Goal: Task Accomplishment & Management: Use online tool/utility

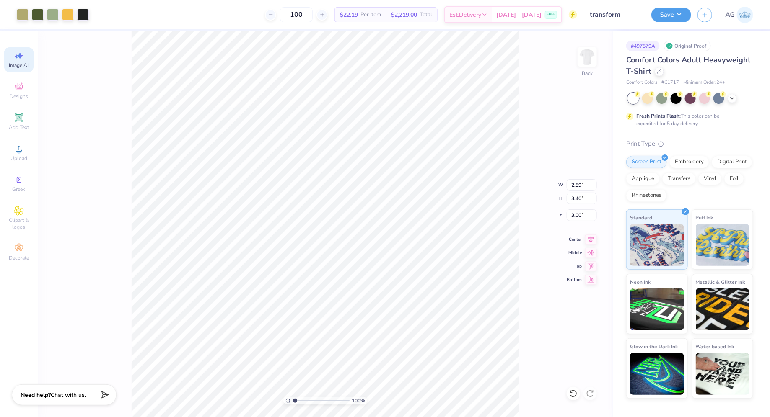
click at [15, 62] on span "Image AI" at bounding box center [19, 65] width 20 height 7
select select "4"
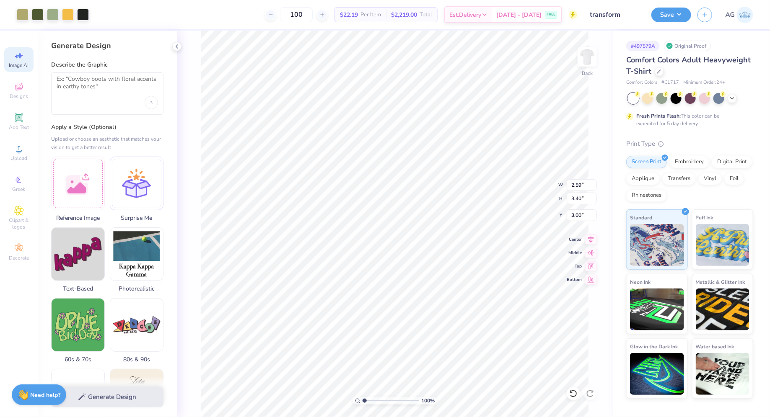
click at [200, 73] on div "100 % Back W 2.59 2.59 " H 3.40 3.40 " Y 3.00 3.00 " Center Middle Top Bottom" at bounding box center [395, 224] width 436 height 387
click at [171, 44] on div "Generate Design Describe the Graphic Apply a Style (Optional) Upload or choose …" at bounding box center [107, 224] width 139 height 387
click at [176, 49] on icon at bounding box center [176, 46] width 7 height 7
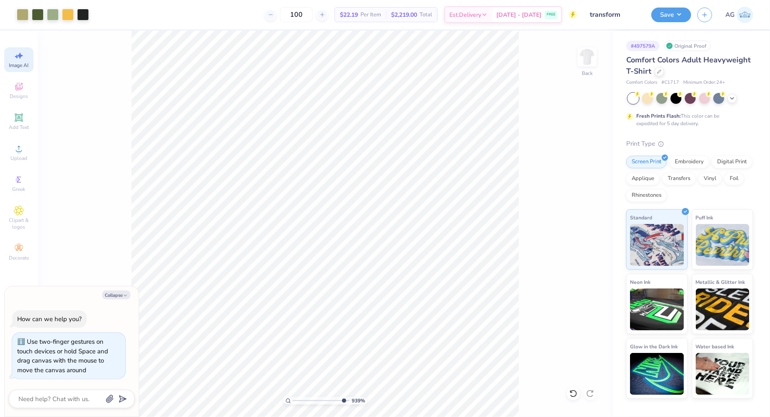
type input "9.39"
type textarea "x"
click at [342, 400] on input "range" at bounding box center [321, 401] width 57 height 8
click at [328, 394] on div "687 %" at bounding box center [325, 224] width 387 height 387
click at [308, 401] on input "range" at bounding box center [321, 401] width 57 height 8
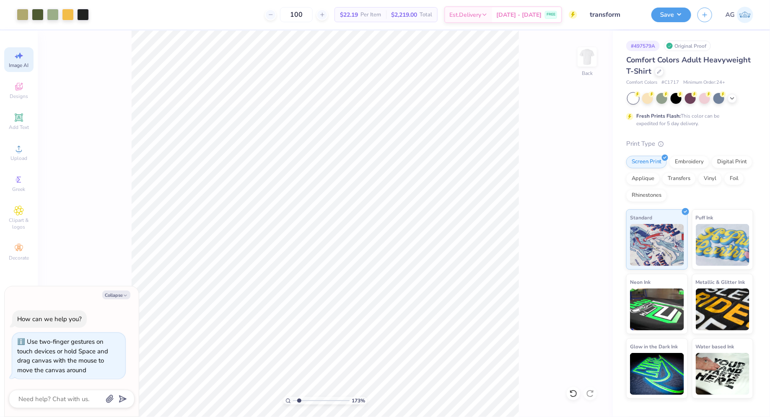
click at [299, 401] on input "range" at bounding box center [321, 401] width 57 height 8
type input "1.16"
click at [296, 401] on input "range" at bounding box center [321, 401] width 57 height 8
click at [20, 58] on icon at bounding box center [20, 56] width 6 height 6
type textarea "x"
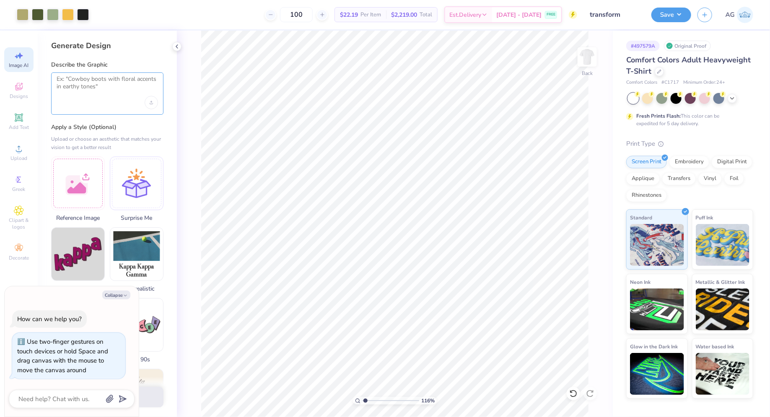
click at [72, 82] on textarea at bounding box center [107, 85] width 101 height 21
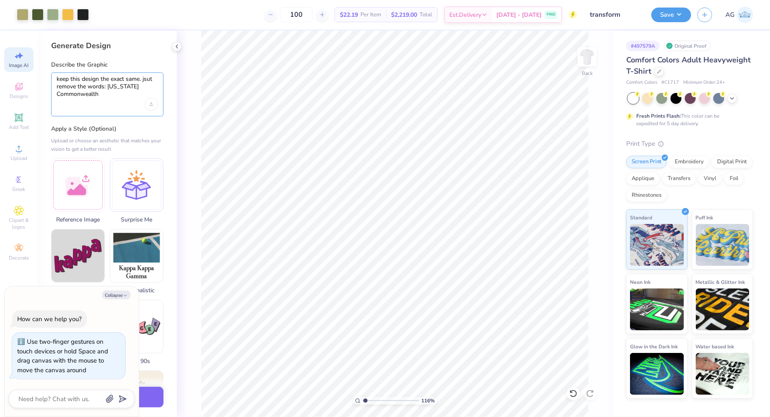
click at [148, 80] on textarea "keep this design the exact same. jsut remove the words: Virginia Commonwealth" at bounding box center [107, 86] width 101 height 23
drag, startPoint x: 143, startPoint y: 79, endPoint x: 143, endPoint y: 94, distance: 14.7
click at [143, 94] on textarea "keep this design the exact same. Just remove the words: Virginia Commonwealth" at bounding box center [107, 86] width 101 height 23
paste textarea "Growing up as an introvert, I was always a soft spoken child. But when ever I w…"
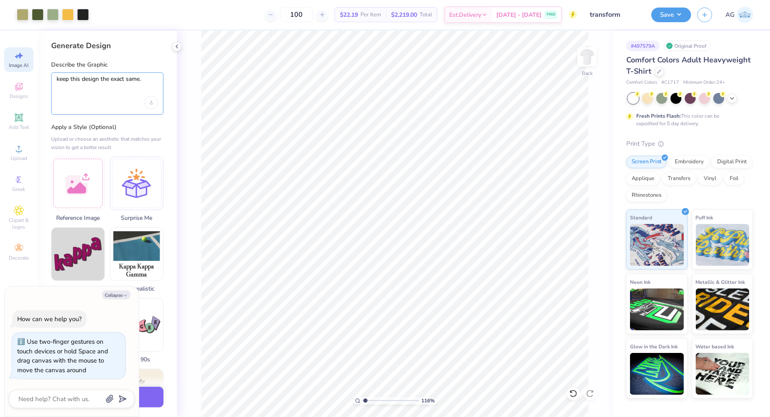
type textarea "keep this design the exact same."
click at [56, 80] on div "keep this design the exact same." at bounding box center [107, 93] width 112 height 42
type textarea "x"
click at [57, 79] on textarea "keep this design the exact same." at bounding box center [107, 85] width 101 height 21
click at [61, 77] on textarea "keep this design the exact same." at bounding box center [107, 85] width 101 height 21
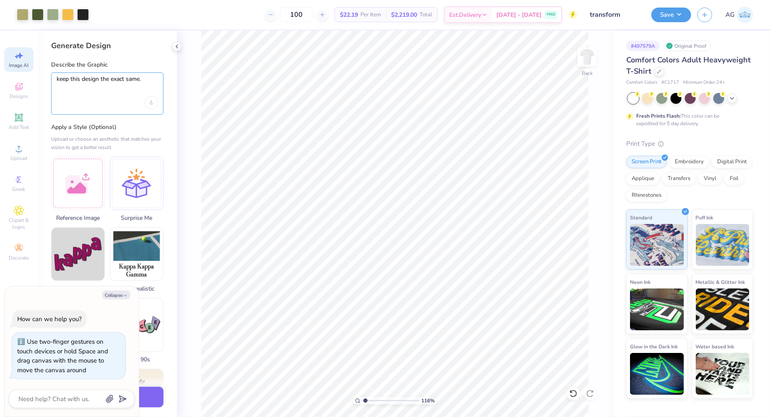
paste textarea "Just remove the words: Virginia Commonwealth"
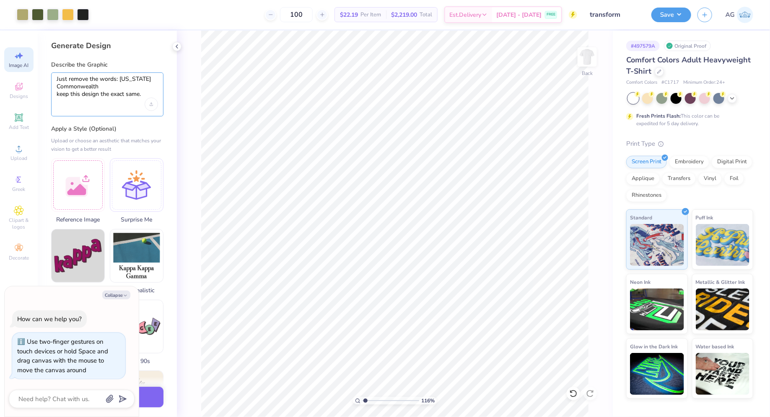
drag, startPoint x: 71, startPoint y: 80, endPoint x: 30, endPoint y: 76, distance: 40.8
click at [33, 79] on div "Art colors 100 $22.19 Per Item $2,219.00 Total Est. Delivery Sep 17 - 20 FREE D…" at bounding box center [385, 208] width 770 height 417
click at [58, 94] on textarea "Remove the words: Virginia Commonwealth keep this design the exact same." at bounding box center [107, 86] width 101 height 23
click at [123, 88] on textarea "Remove the words: Virginia Commonwealth. Keep this design the exact same." at bounding box center [107, 86] width 101 height 23
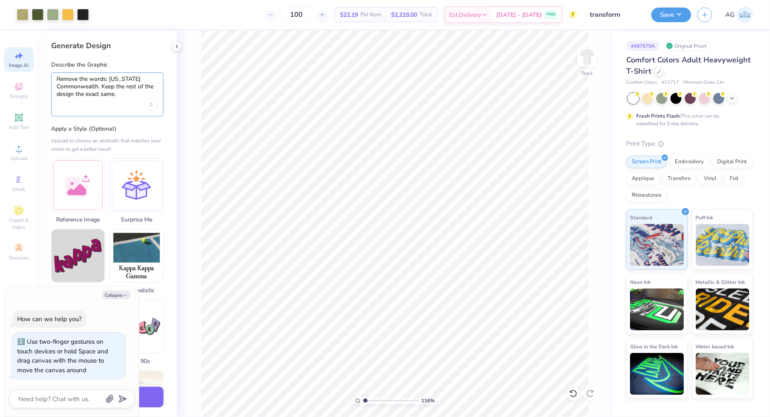
type textarea "Remove the words: Virginia Commonwealth. Keep the rest of the design the exact …"
click at [121, 102] on div "Remove the words: Virginia Commonwealth. Keep the rest of the design the exact …" at bounding box center [107, 94] width 112 height 44
click at [82, 186] on div at bounding box center [78, 184] width 54 height 54
click at [118, 295] on button "Collapse" at bounding box center [116, 295] width 28 height 9
type textarea "x"
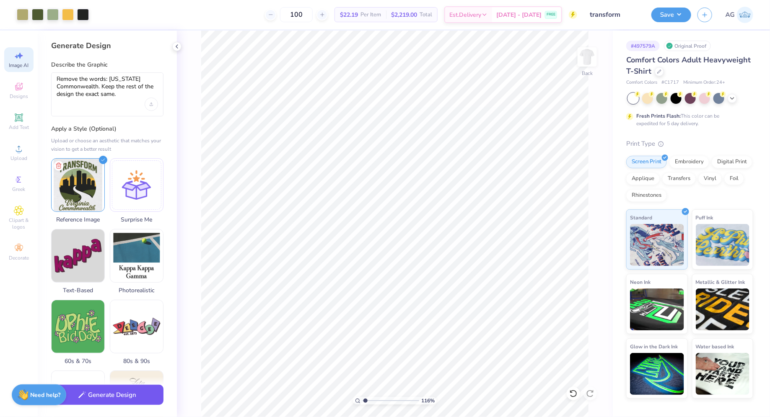
click at [134, 395] on button "Generate Design" at bounding box center [107, 395] width 112 height 21
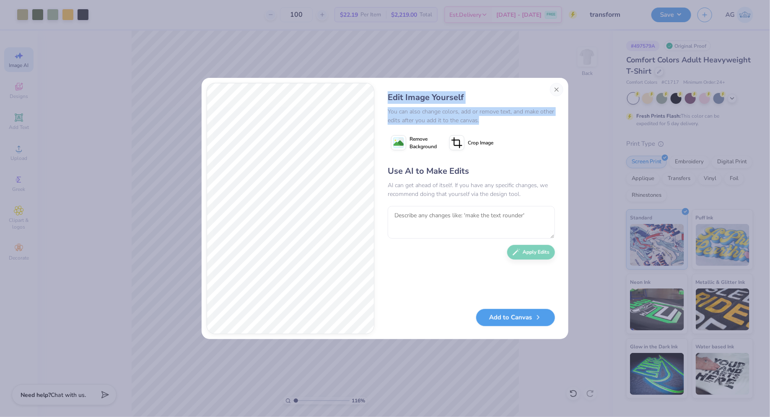
drag, startPoint x: 387, startPoint y: 91, endPoint x: 382, endPoint y: 126, distance: 35.1
click at [382, 127] on div "Edit Image Yourself You can also change colors, add or remove text, and make ot…" at bounding box center [471, 208] width 184 height 251
click at [501, 314] on button "Add to Canvas" at bounding box center [515, 315] width 79 height 17
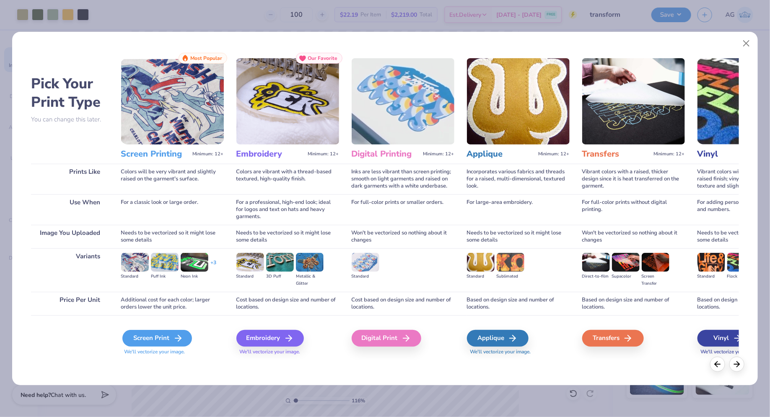
click at [153, 343] on div "Screen Print" at bounding box center [157, 338] width 70 height 17
click at [153, 337] on div "Screen Print" at bounding box center [157, 338] width 70 height 17
